Goal: Transaction & Acquisition: Purchase product/service

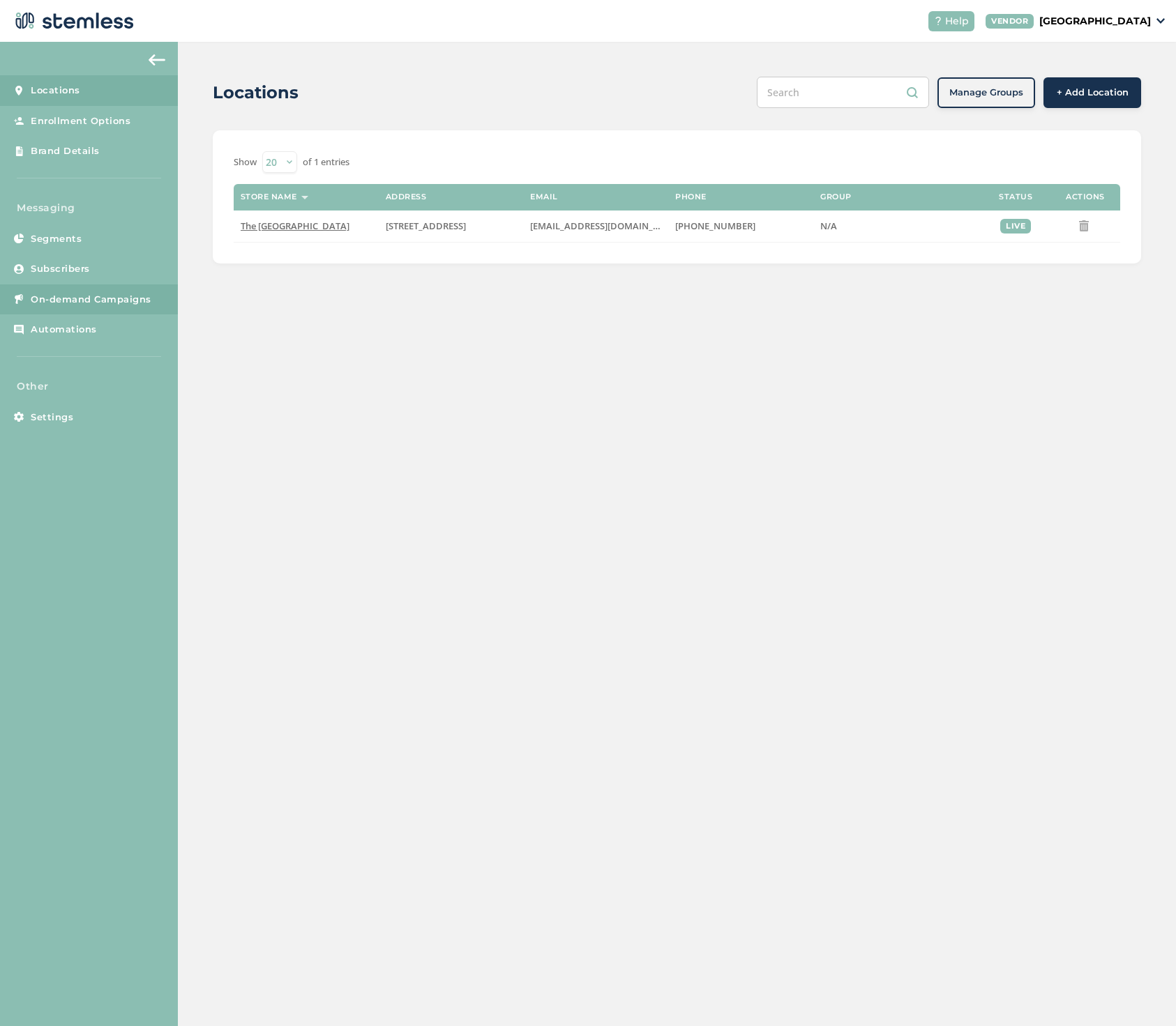
click at [63, 298] on span "On-demand Campaigns" at bounding box center [91, 299] width 121 height 14
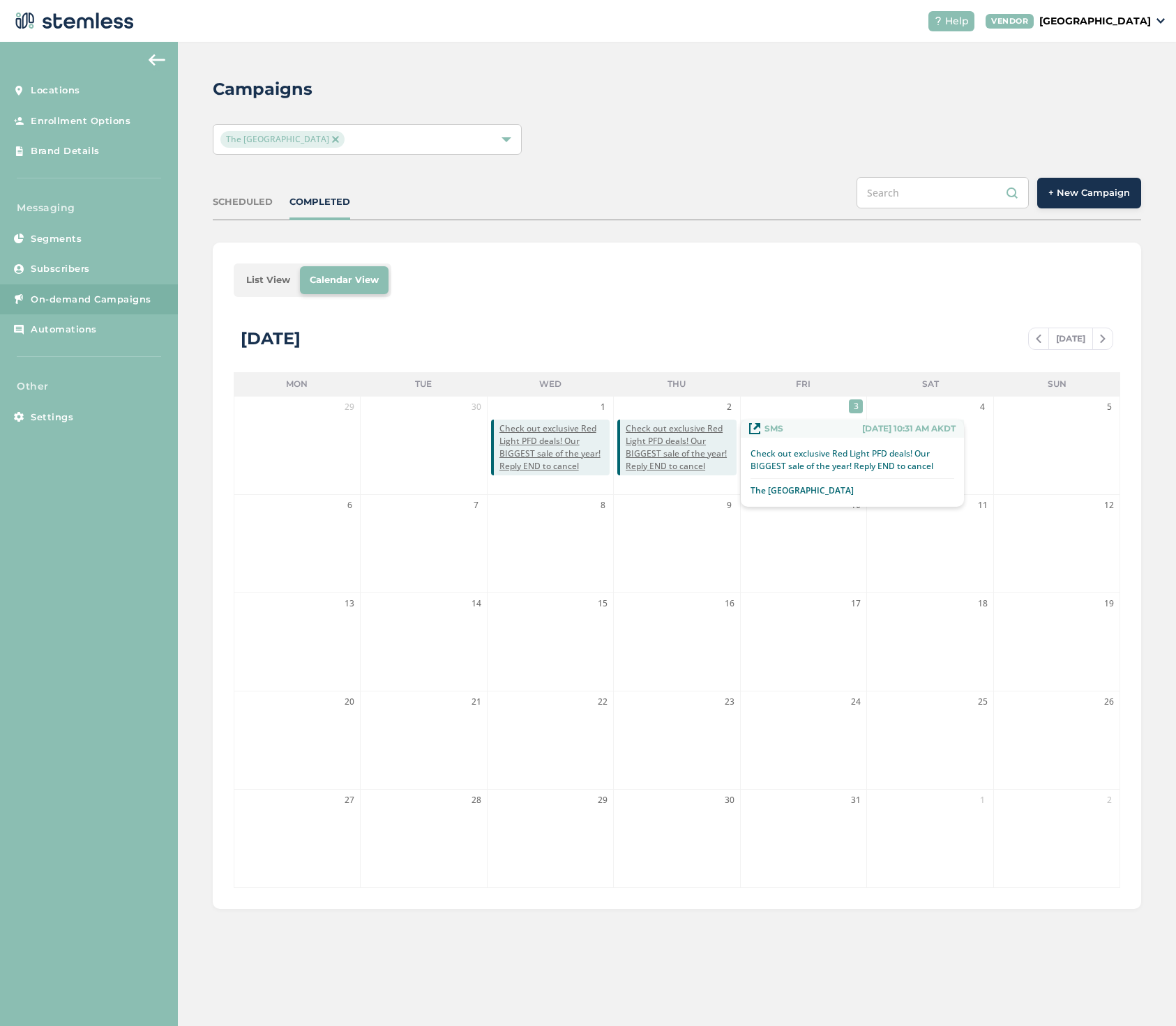
click at [662, 438] on span "Check out exclusive Red Light PFD deals! Our BIGGEST sale of the year! Reply EN…" at bounding box center [681, 447] width 110 height 50
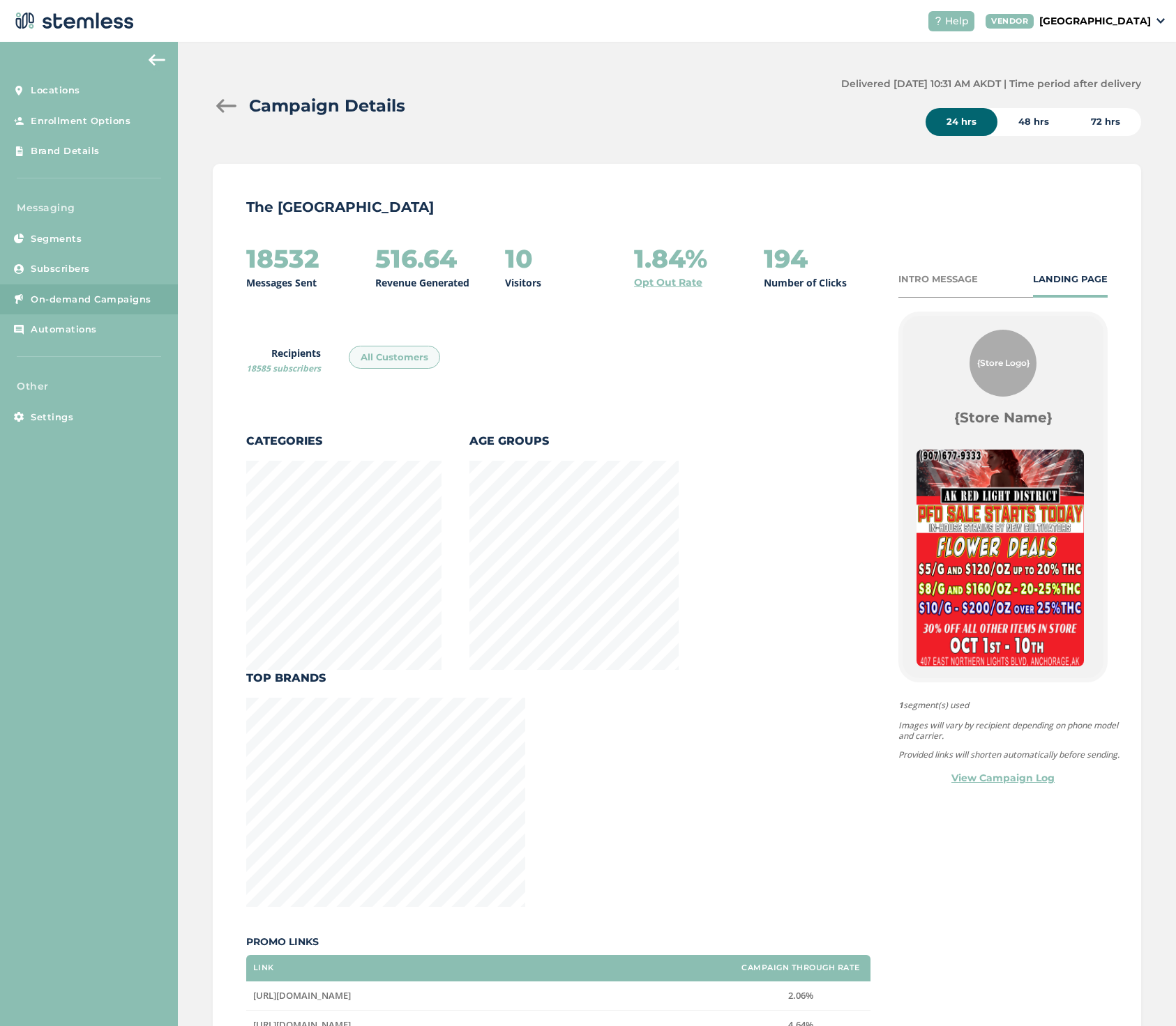
click at [225, 101] on div at bounding box center [227, 106] width 28 height 14
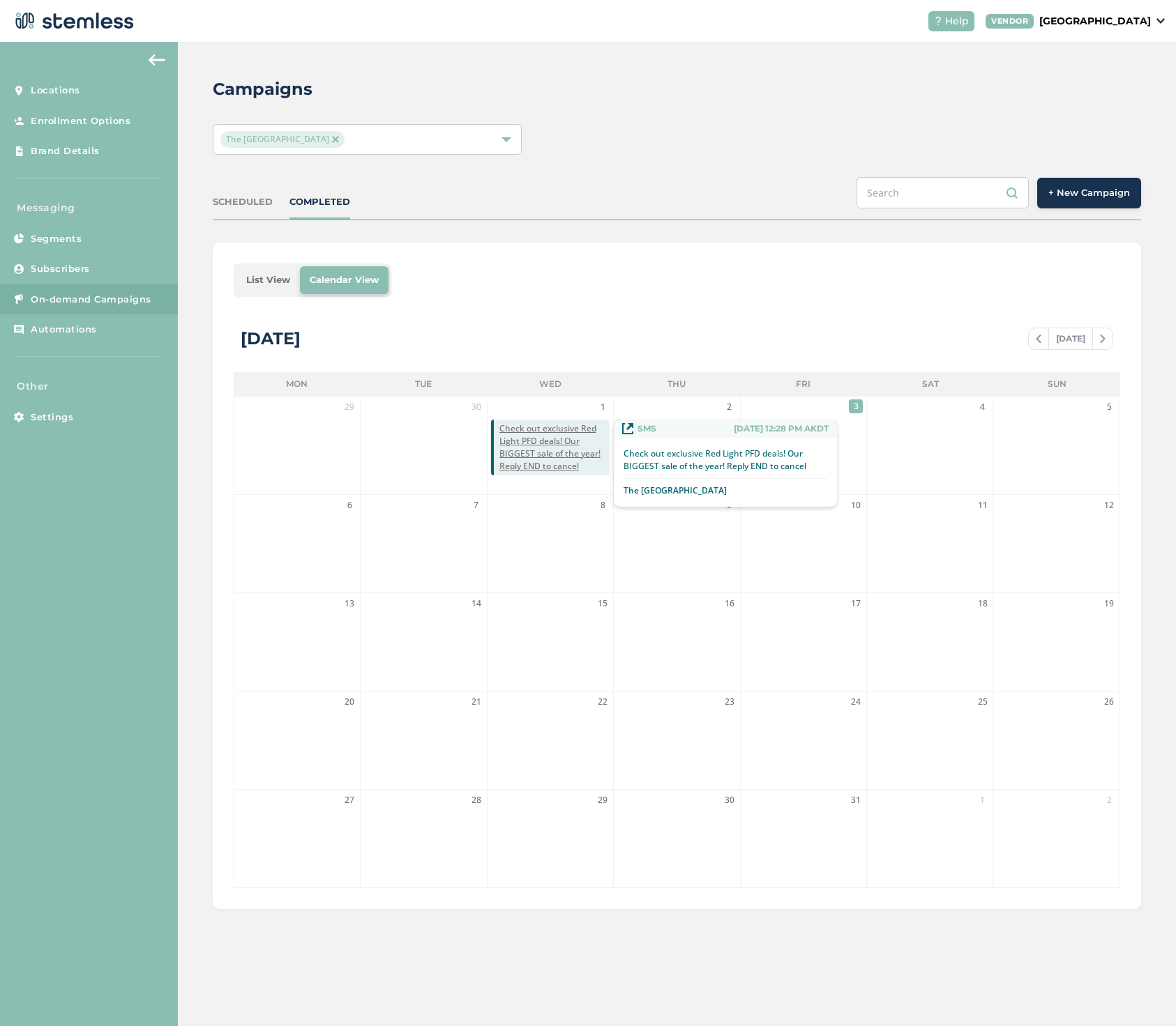
click at [546, 443] on span "Check out exclusive Red Light PFD deals! Our BIGGEST sale of the year! Reply EN…" at bounding box center [554, 447] width 110 height 50
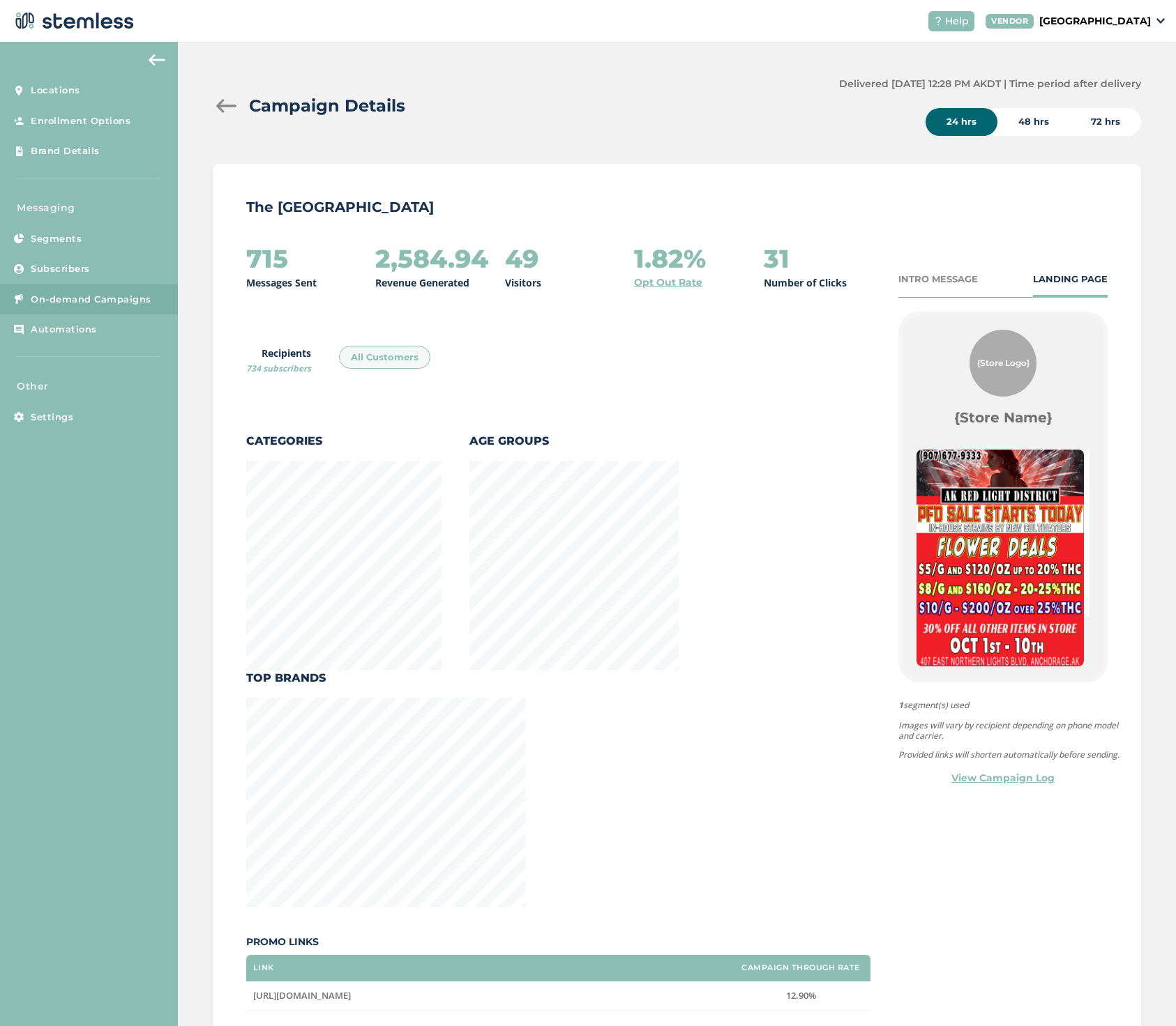
click at [226, 100] on div at bounding box center [227, 106] width 28 height 14
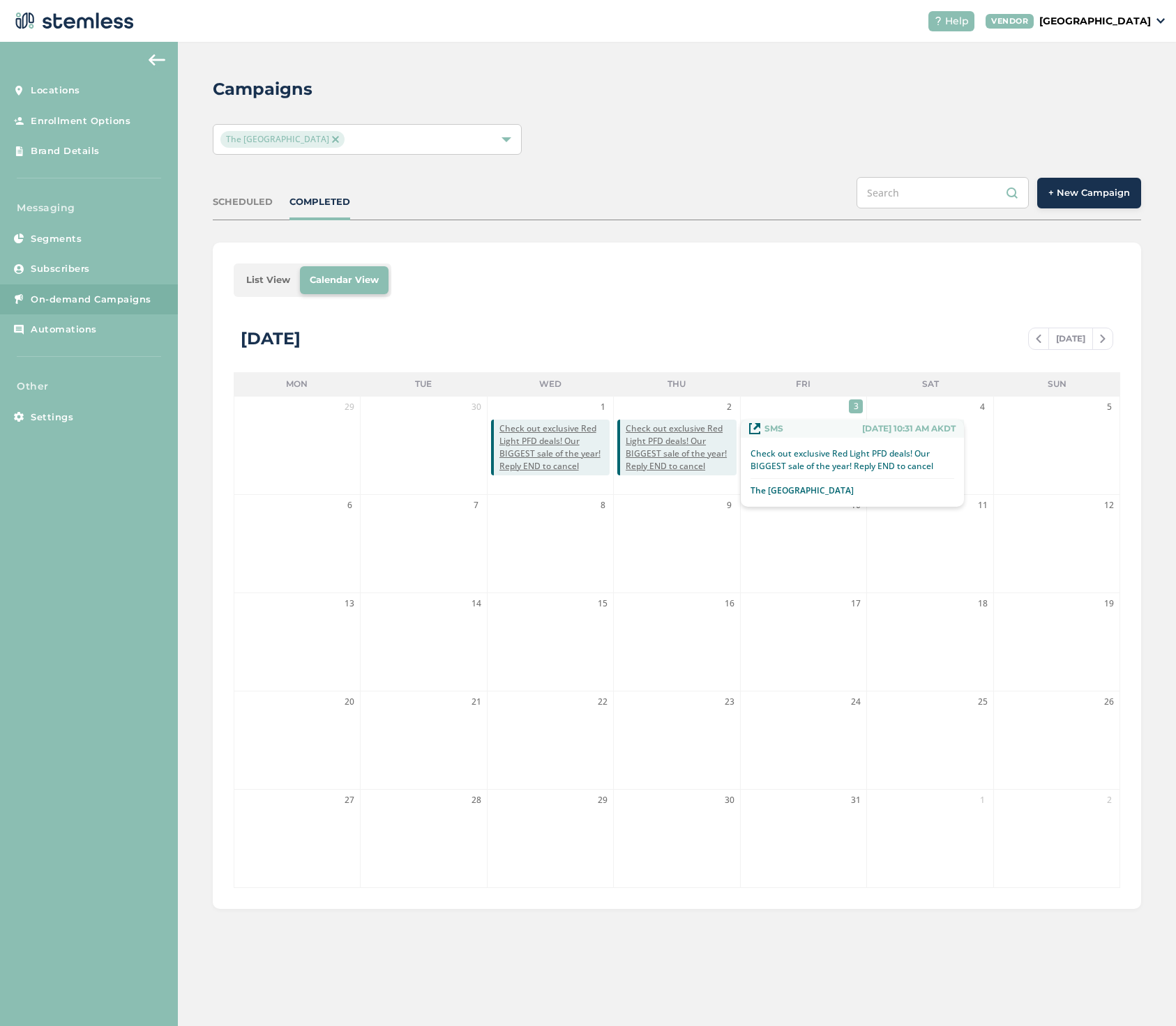
click at [659, 447] on span "Check out exclusive Red Light PFD deals! Our BIGGEST sale of the year! Reply EN…" at bounding box center [681, 447] width 110 height 50
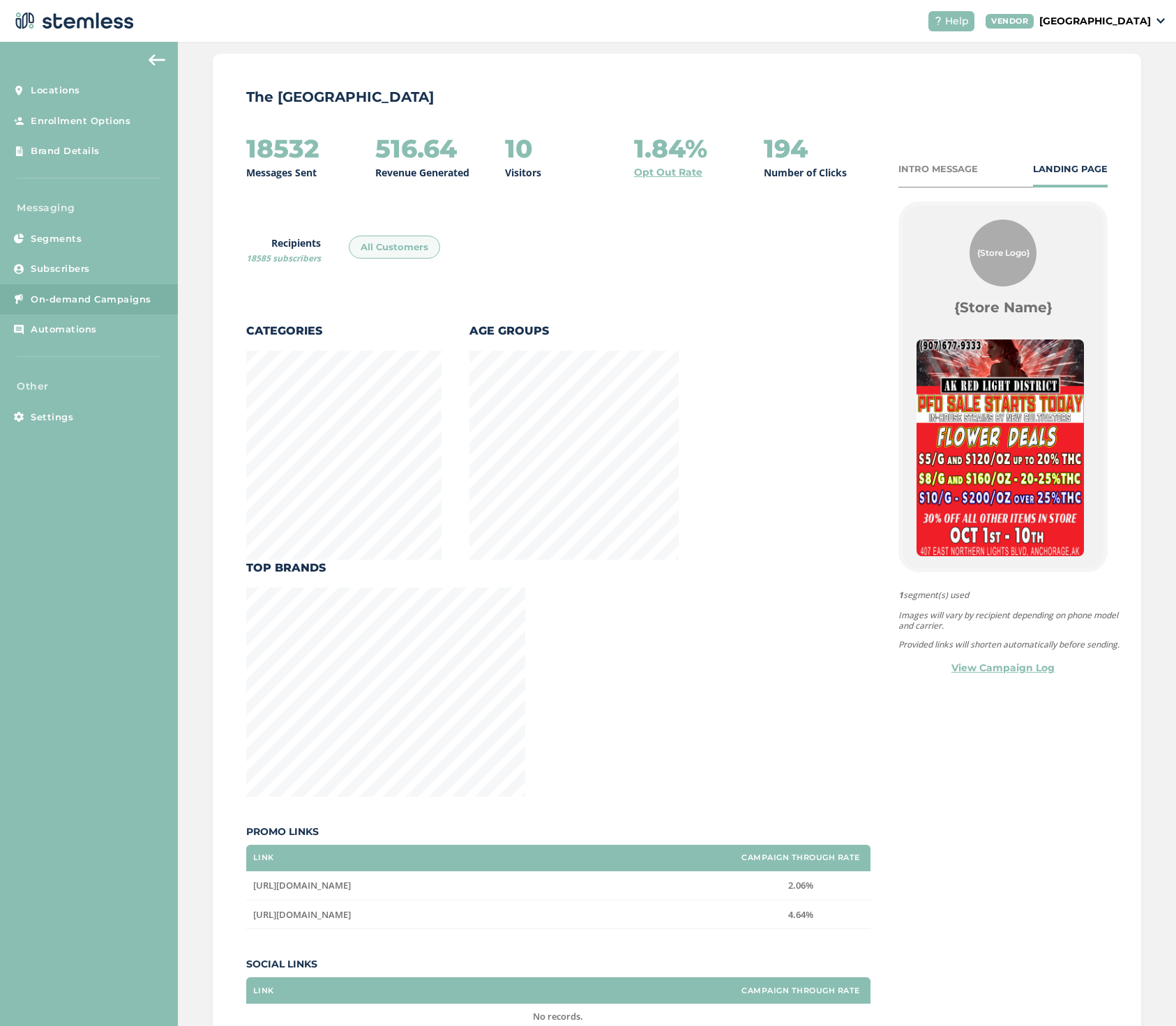
scroll to position [111, 0]
click at [932, 168] on div "INTRO MESSAGE" at bounding box center [938, 169] width 80 height 14
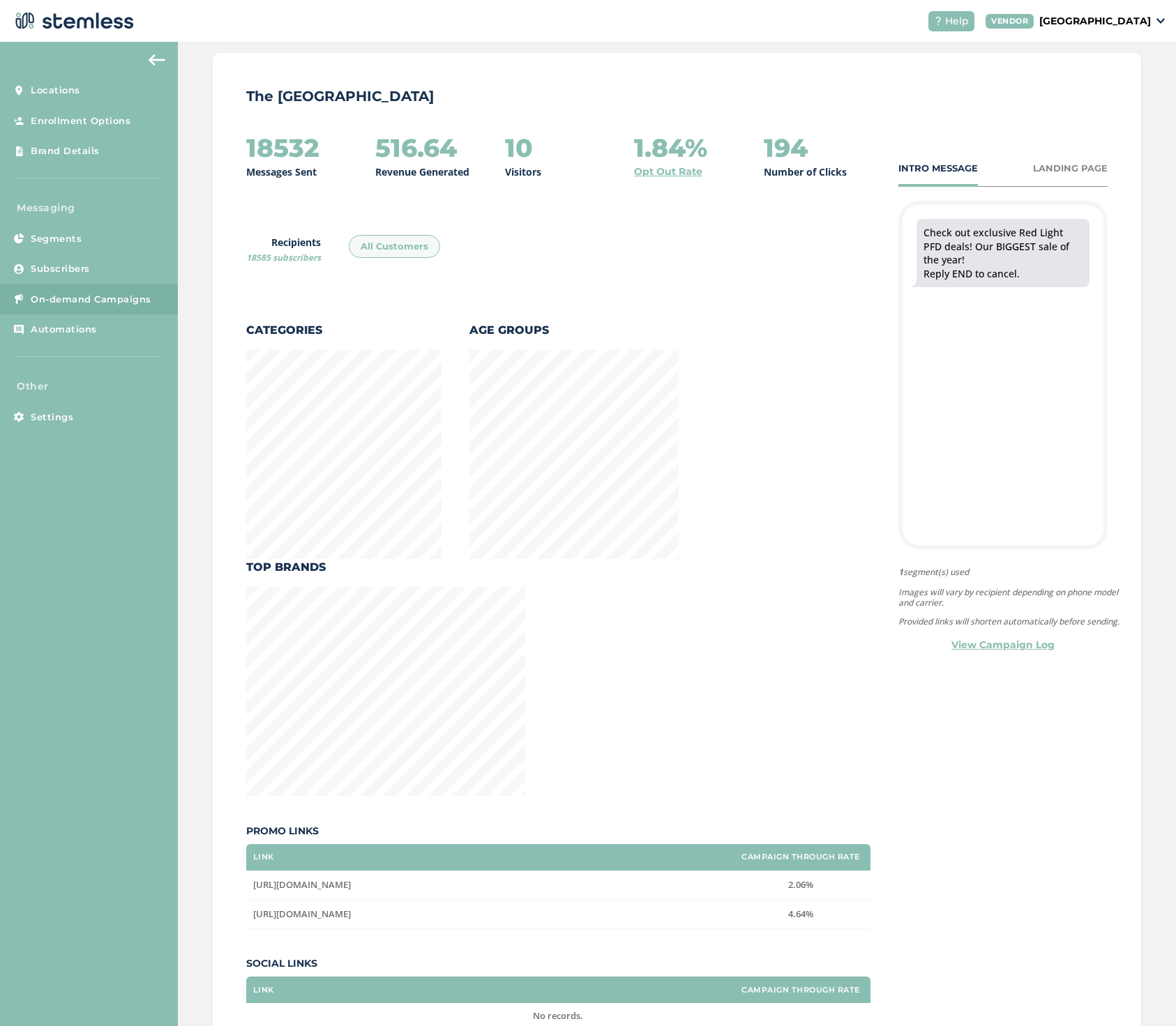
scroll to position [996, 924]
click at [162, 62] on img at bounding box center [156, 60] width 16 height 12
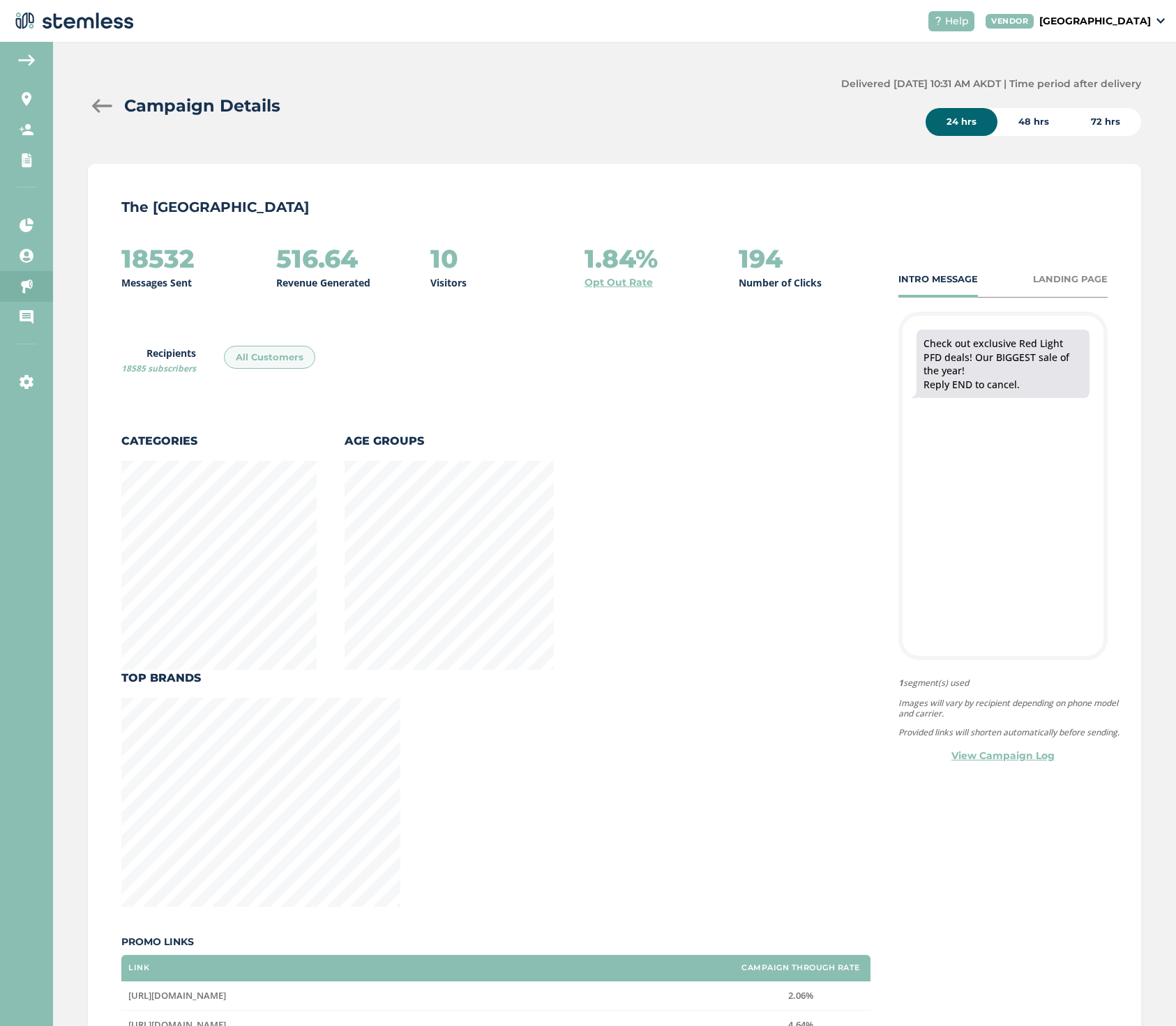
scroll to position [0, 0]
click at [103, 106] on div at bounding box center [102, 106] width 28 height 14
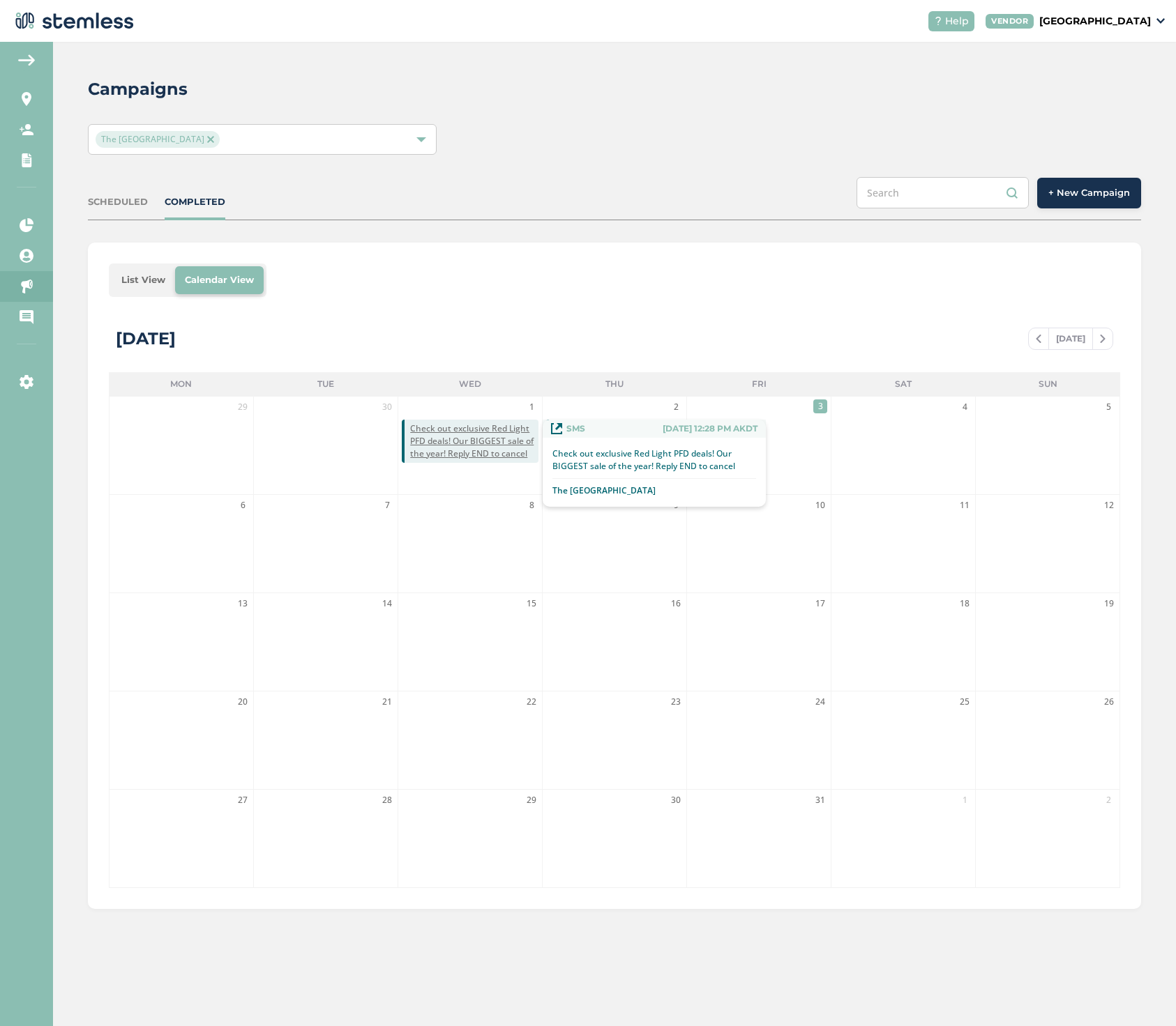
click at [449, 444] on span "Check out exclusive Red Light PFD deals! Our BIGGEST sale of the year! Reply EN…" at bounding box center [474, 441] width 129 height 37
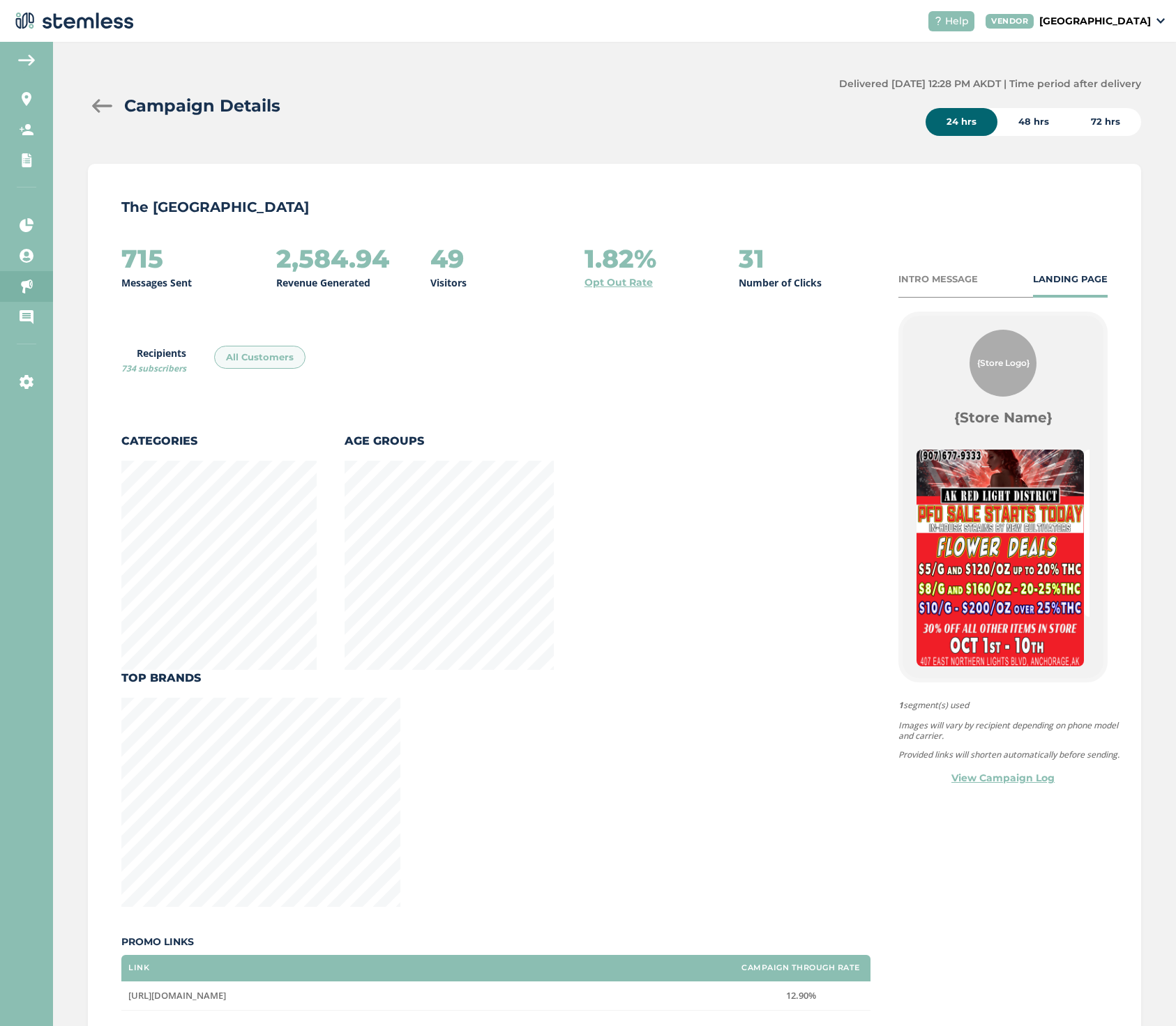
click at [97, 98] on div "Campaign Details" at bounding box center [458, 106] width 740 height 25
click at [100, 105] on div at bounding box center [102, 106] width 28 height 14
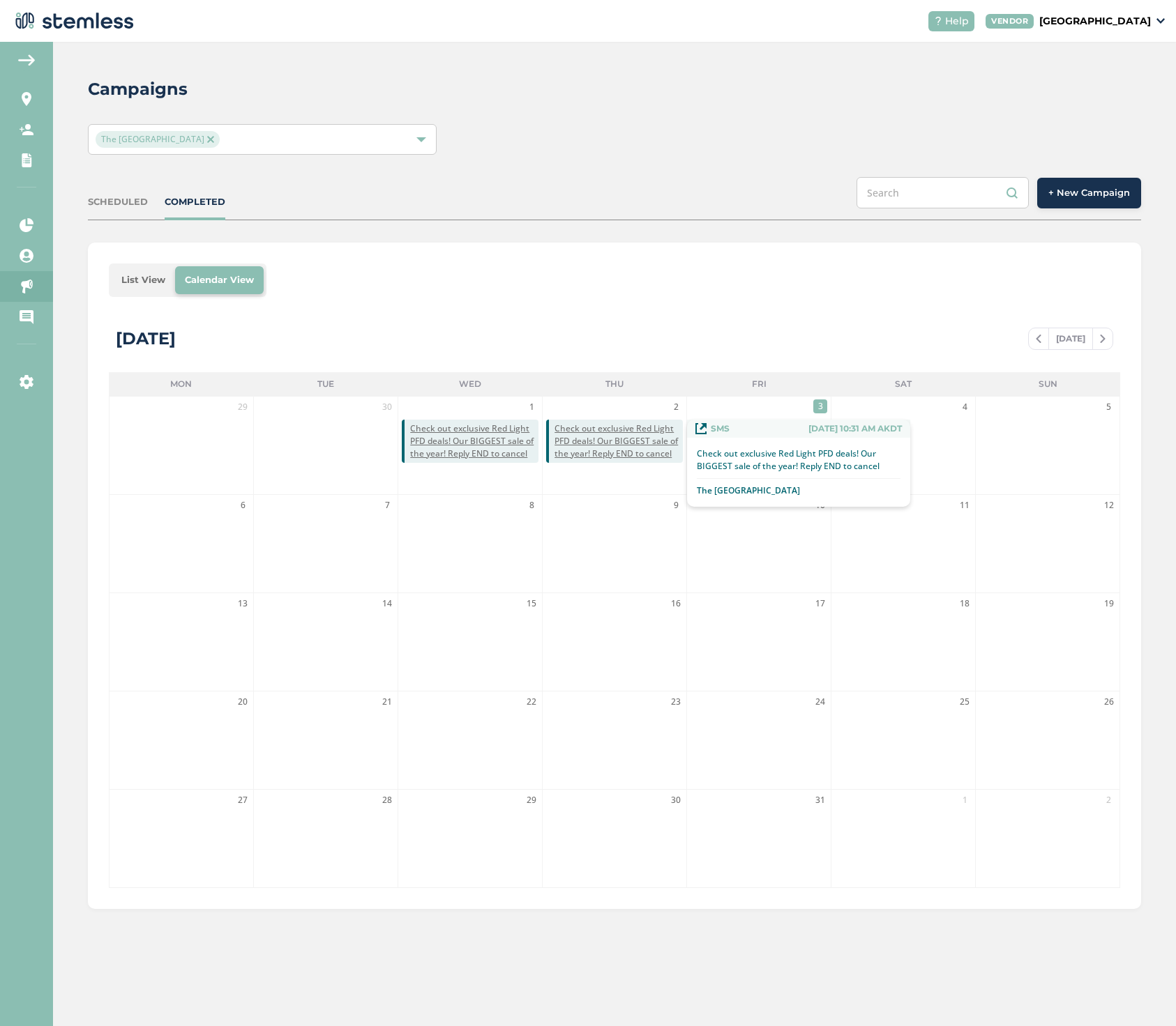
click at [606, 430] on span "Check out exclusive Red Light PFD deals! Our BIGGEST sale of the year! Reply EN…" at bounding box center [619, 441] width 129 height 37
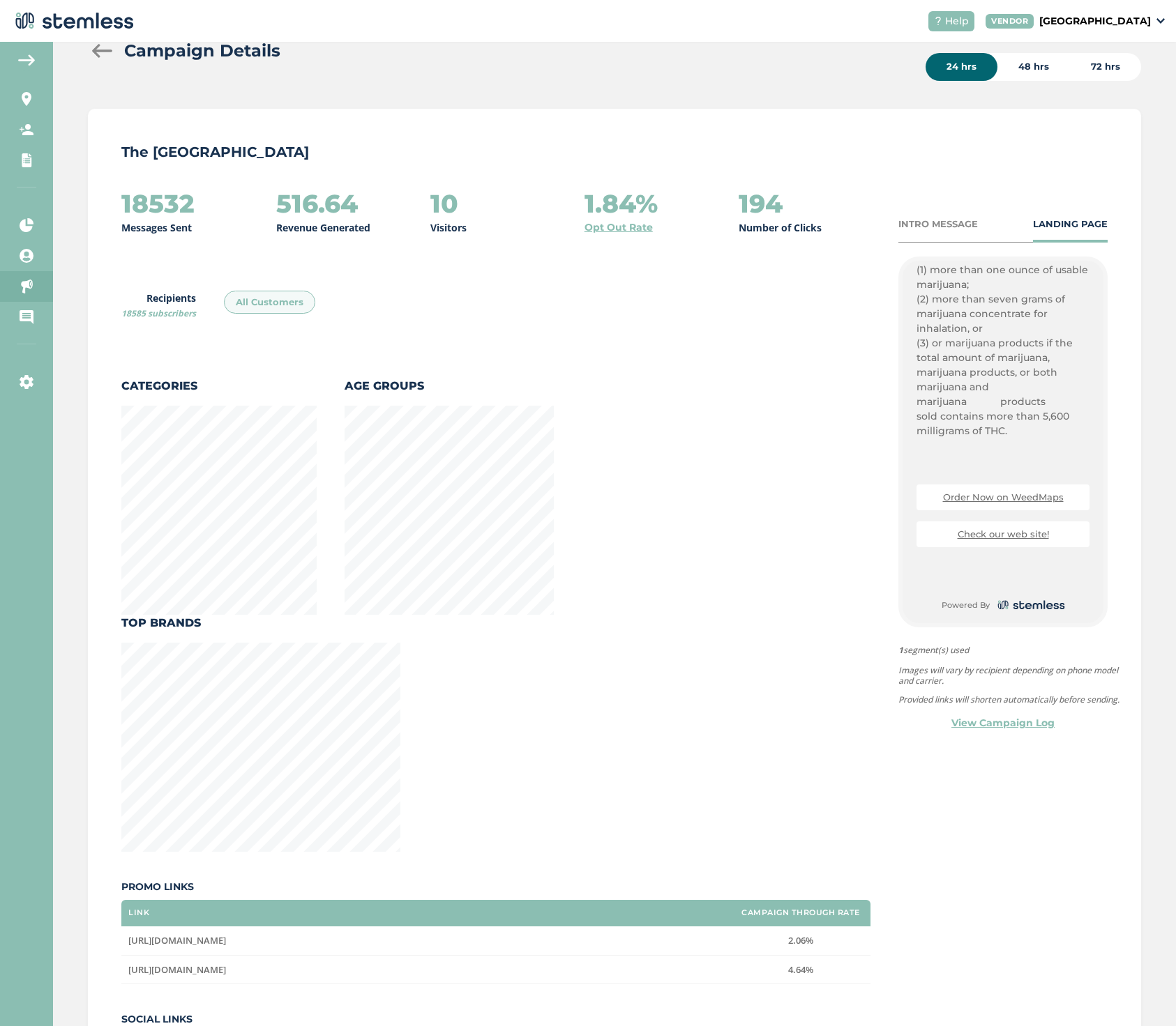
scroll to position [54, 0]
click at [978, 504] on link "Order Now on WeedMaps" at bounding box center [1003, 499] width 121 height 12
